Goal: Check status: Check status

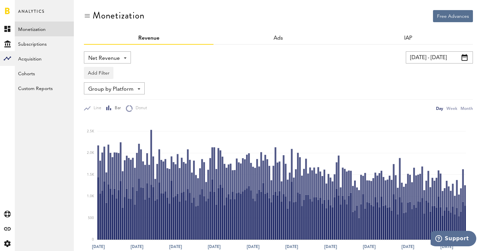
click at [425, 50] on div "Net Revenue Net Revenue Gross Revenue Profit 02.03.25 - 29.08.25 Last 30 days L…" at bounding box center [278, 193] width 389 height 297
click at [423, 59] on input "[DATE] - [DATE]" at bounding box center [438, 57] width 67 height 12
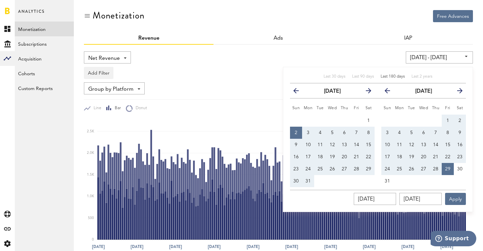
click at [399, 78] on div "Last 180 days" at bounding box center [392, 77] width 24 height 6
type input "04.03.25 - 31.08.25"
type input "04.03.2025"
type input "31.08.2025"
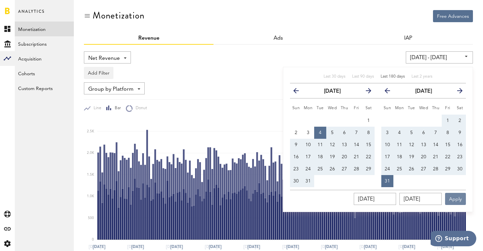
click at [459, 196] on button "Apply" at bounding box center [455, 199] width 21 height 12
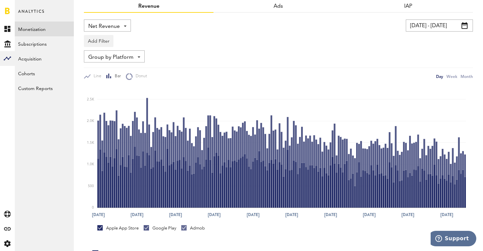
scroll to position [34, 0]
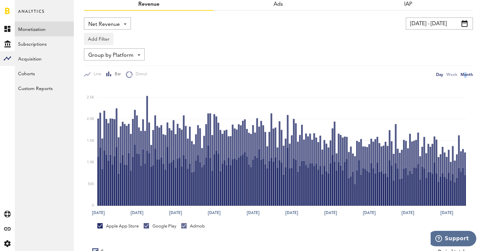
click at [463, 72] on div "Month" at bounding box center [466, 74] width 12 height 7
